Goal: Information Seeking & Learning: Learn about a topic

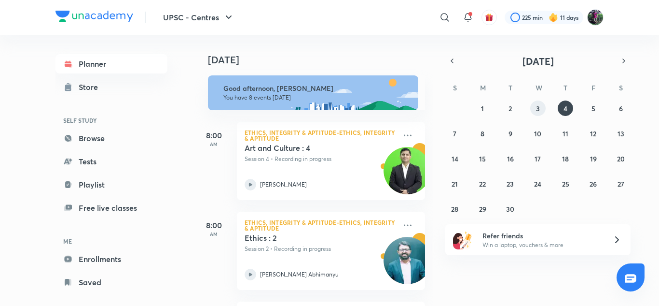
click at [536, 109] on button "3" at bounding box center [537, 107] width 15 height 15
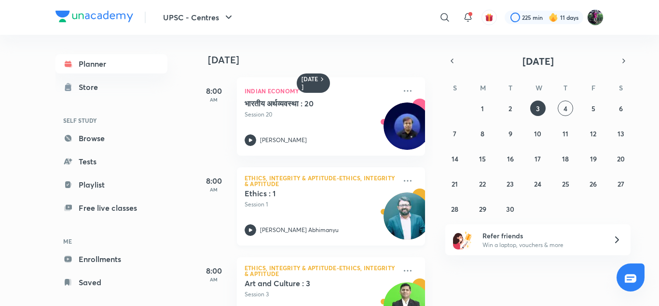
click at [251, 229] on icon at bounding box center [250, 229] width 3 height 3
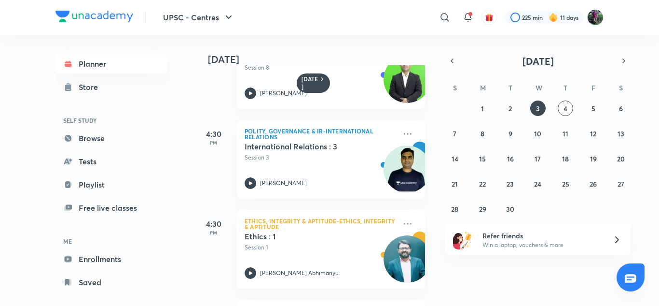
scroll to position [539, 0]
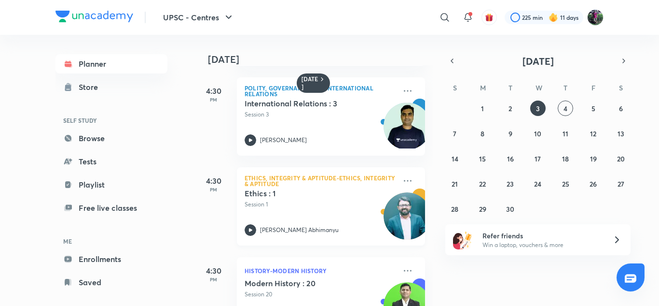
click at [251, 228] on icon at bounding box center [251, 230] width 12 height 12
click at [455, 66] on button "button" at bounding box center [452, 61] width 14 height 14
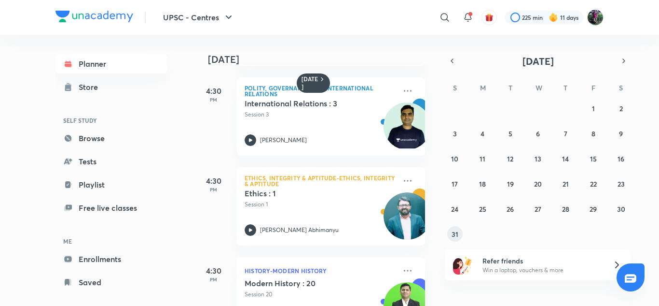
click at [451, 236] on button "31" at bounding box center [454, 233] width 15 height 15
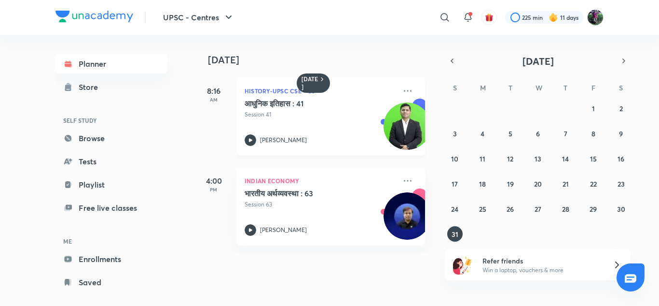
click at [250, 142] on icon at bounding box center [251, 140] width 12 height 12
click at [623, 213] on button "30" at bounding box center [620, 208] width 15 height 15
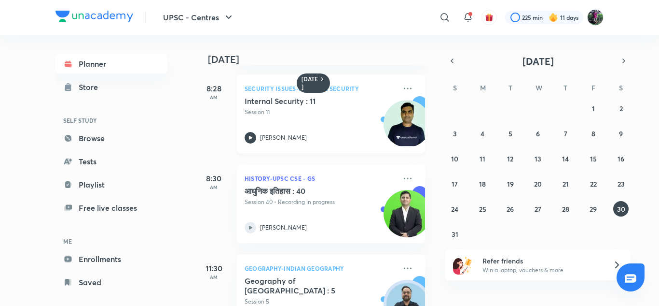
scroll to position [111, 0]
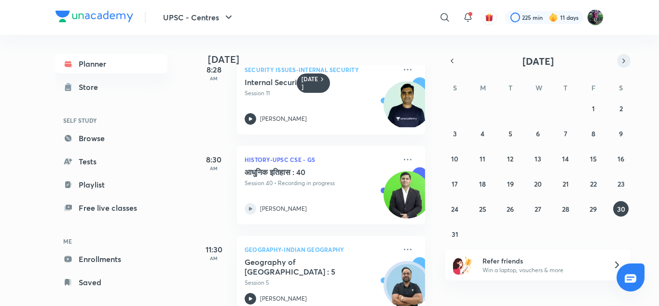
click at [625, 63] on icon "button" at bounding box center [624, 60] width 8 height 9
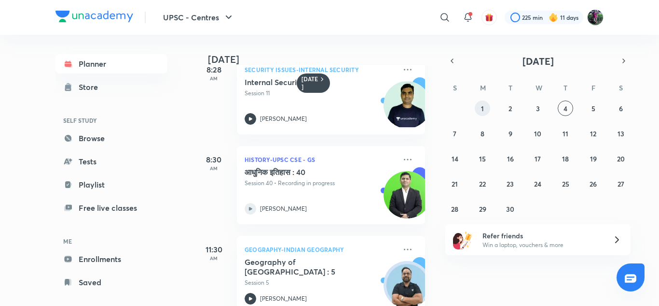
click at [486, 108] on button "1" at bounding box center [482, 107] width 15 height 15
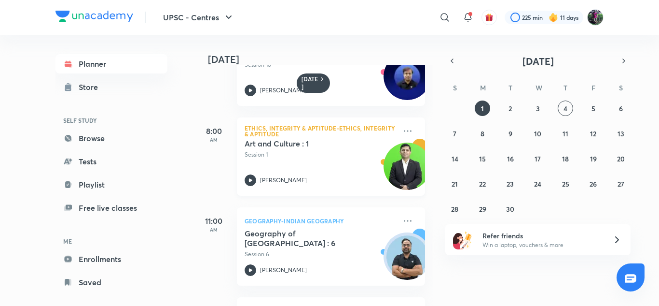
scroll to position [50, 0]
click at [252, 180] on icon at bounding box center [250, 179] width 3 height 3
click at [509, 112] on abbr "2" at bounding box center [510, 108] width 3 height 9
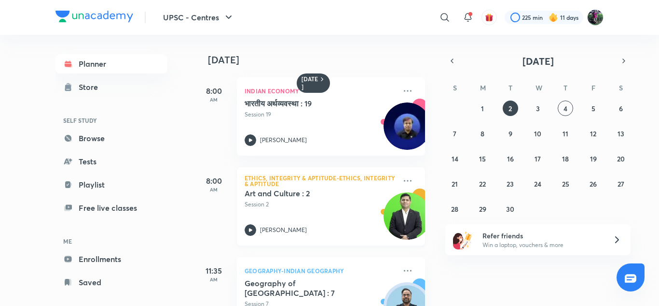
scroll to position [52, 0]
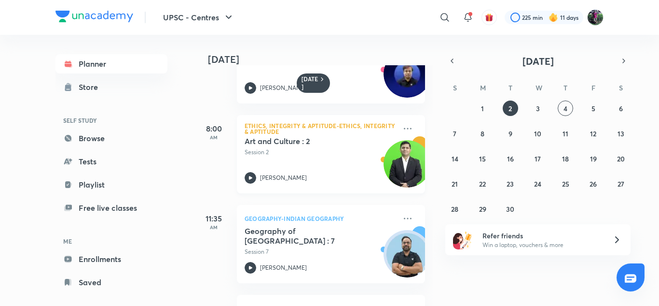
click at [250, 175] on icon at bounding box center [251, 178] width 12 height 12
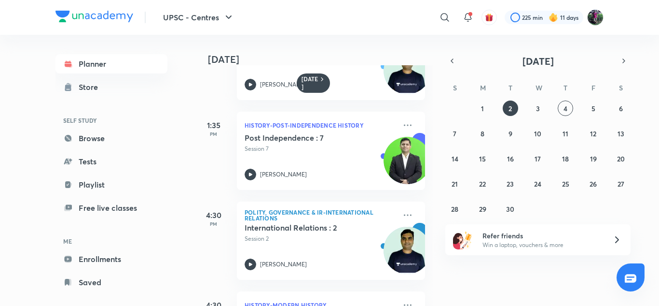
scroll to position [361, 0]
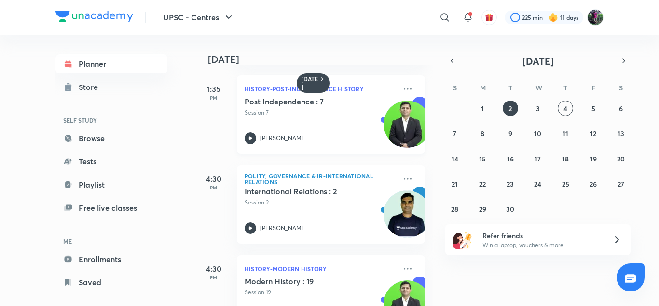
click at [250, 136] on icon at bounding box center [251, 138] width 12 height 12
